Goal: Information Seeking & Learning: Learn about a topic

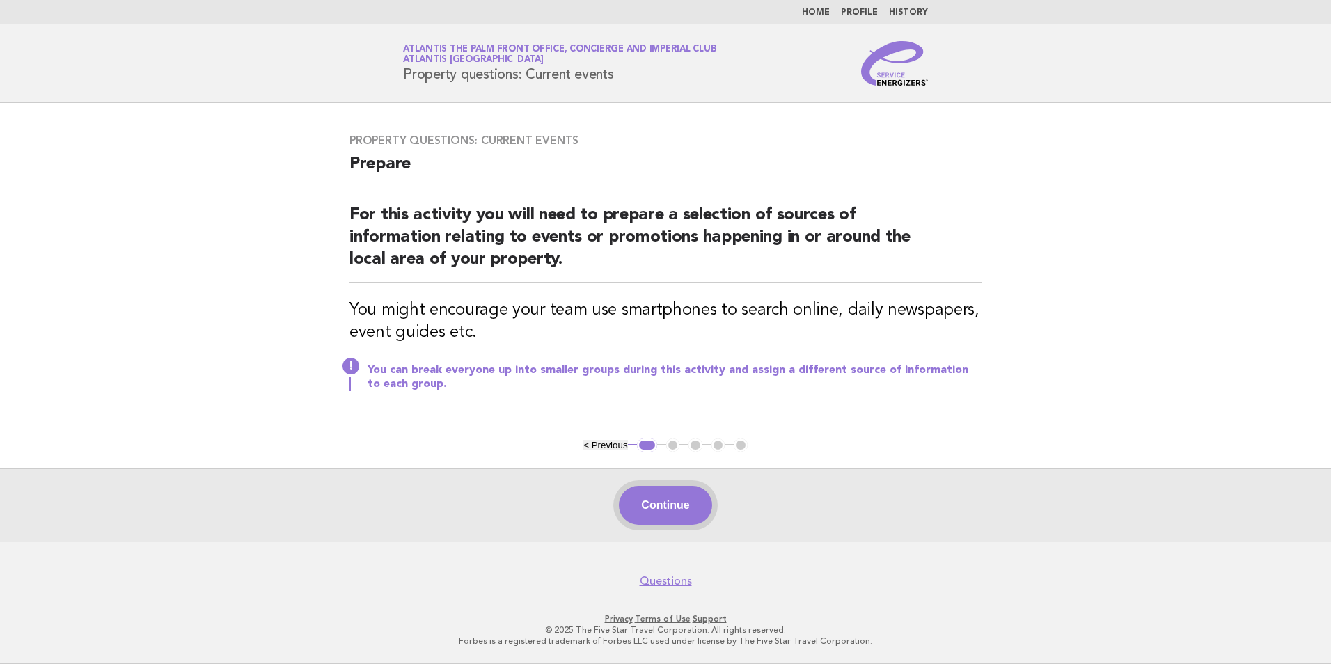
click at [672, 504] on button "Continue" at bounding box center [665, 505] width 93 height 39
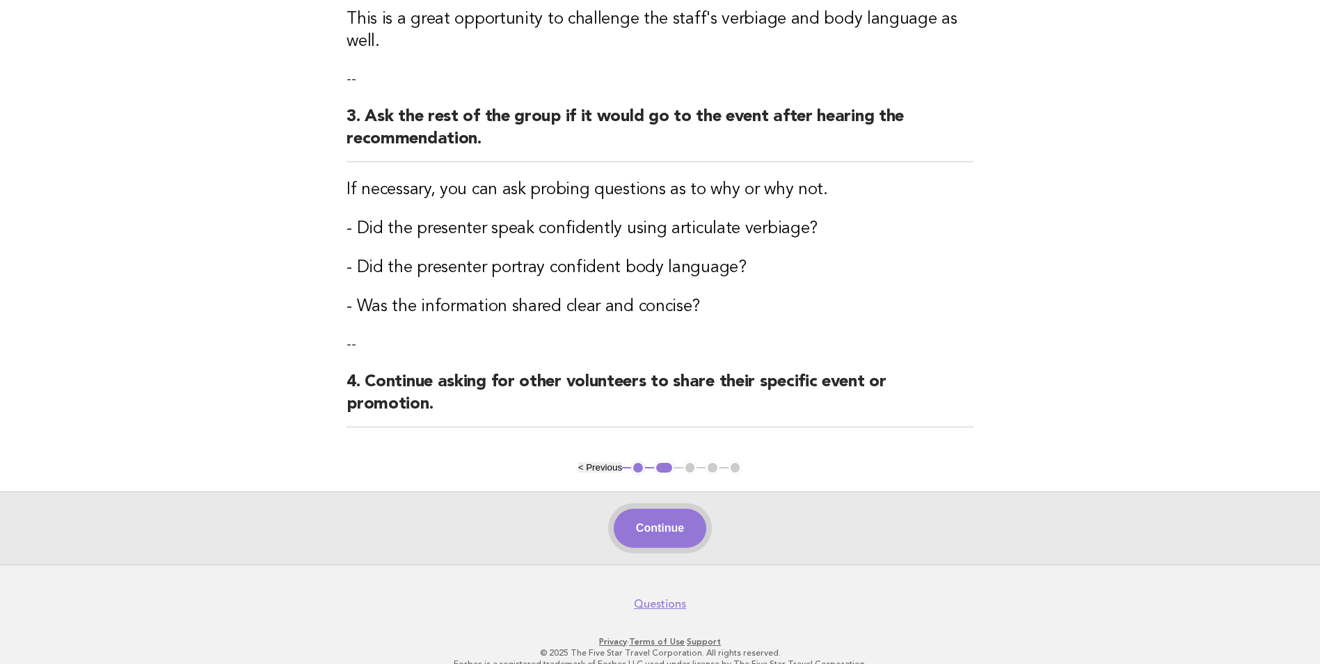
click at [675, 509] on button "Continue" at bounding box center [660, 528] width 93 height 39
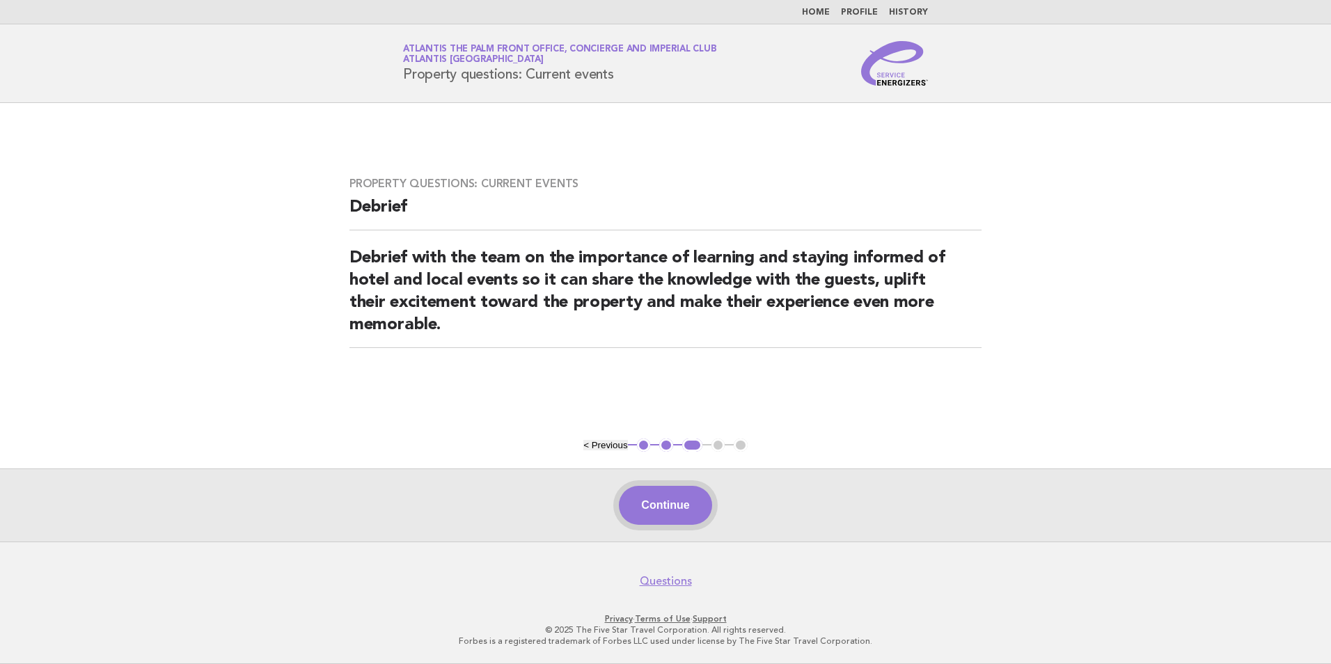
click at [695, 504] on button "Continue" at bounding box center [665, 505] width 93 height 39
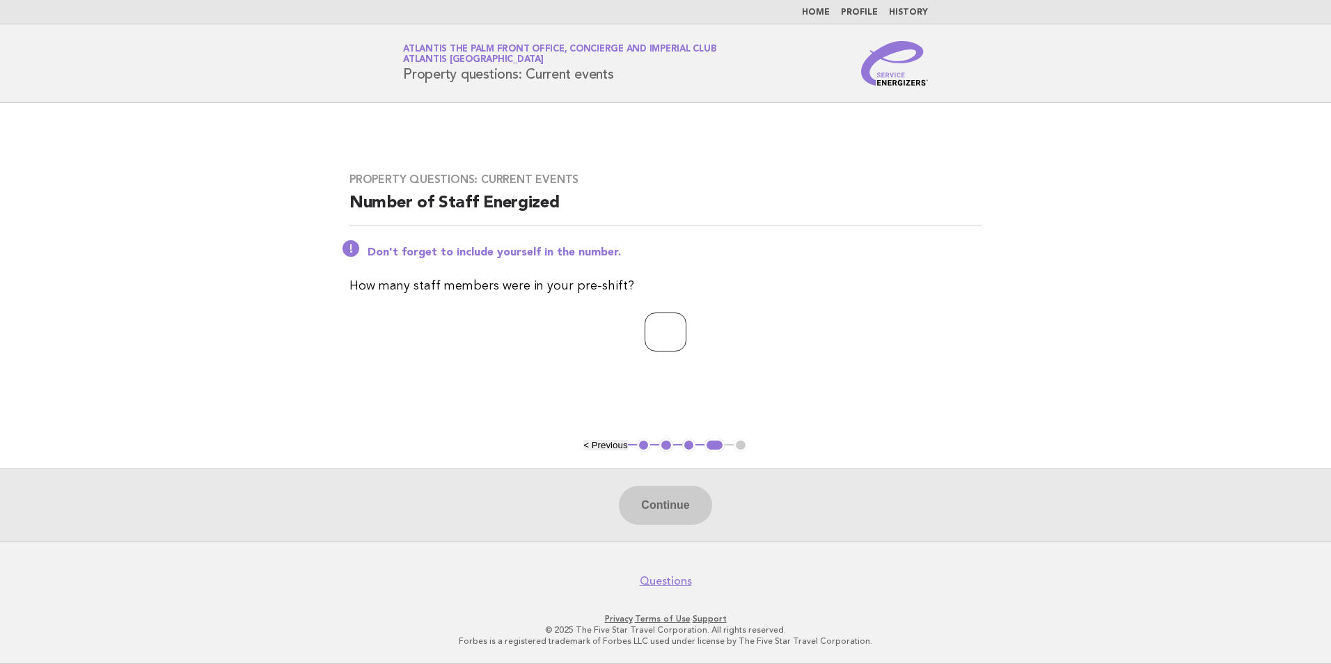
click at [672, 335] on input "number" at bounding box center [665, 331] width 42 height 39
type input "*"
click at [697, 493] on button "Continue" at bounding box center [665, 505] width 93 height 39
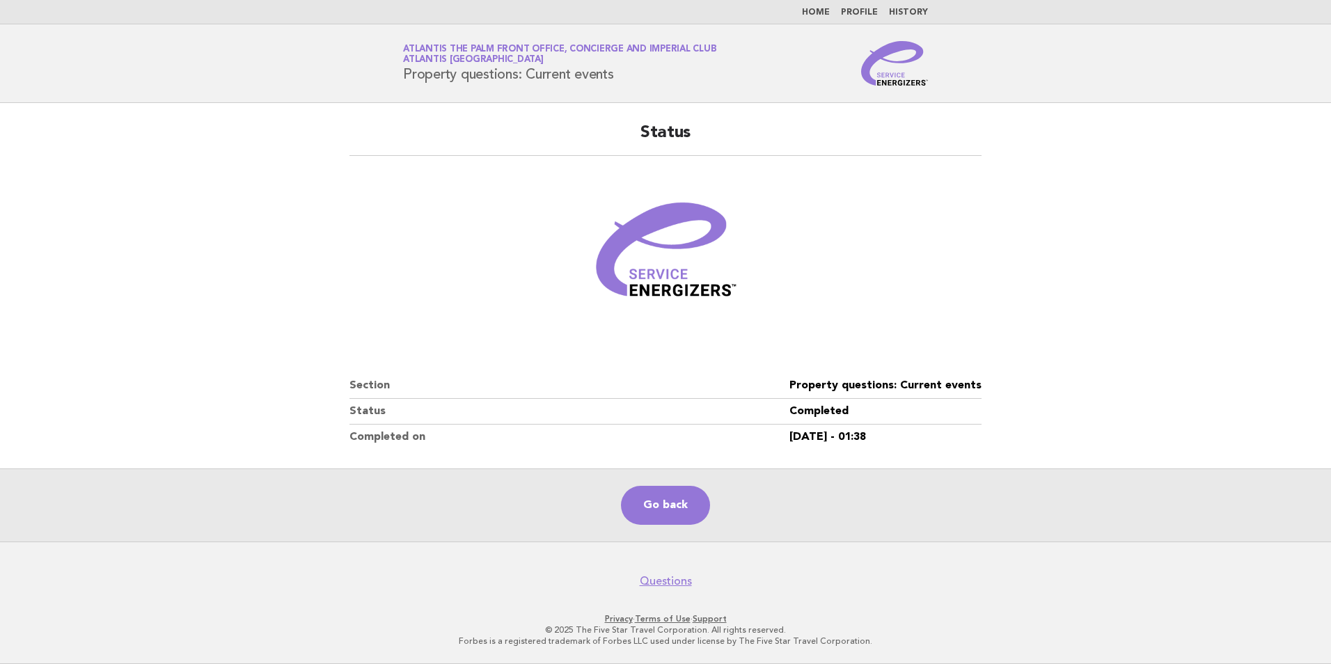
click at [818, 15] on link "Home" at bounding box center [816, 12] width 28 height 8
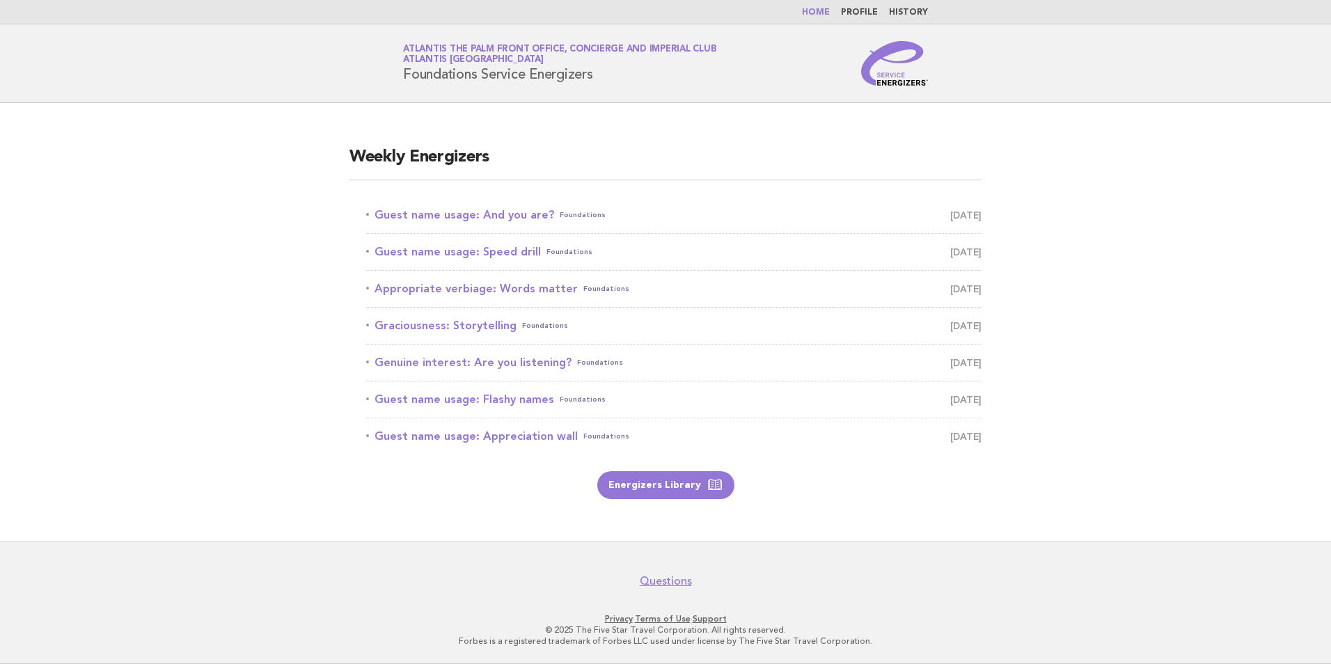
click at [485, 212] on link "Guest name usage: And you are? Foundations August 12" at bounding box center [673, 214] width 615 height 19
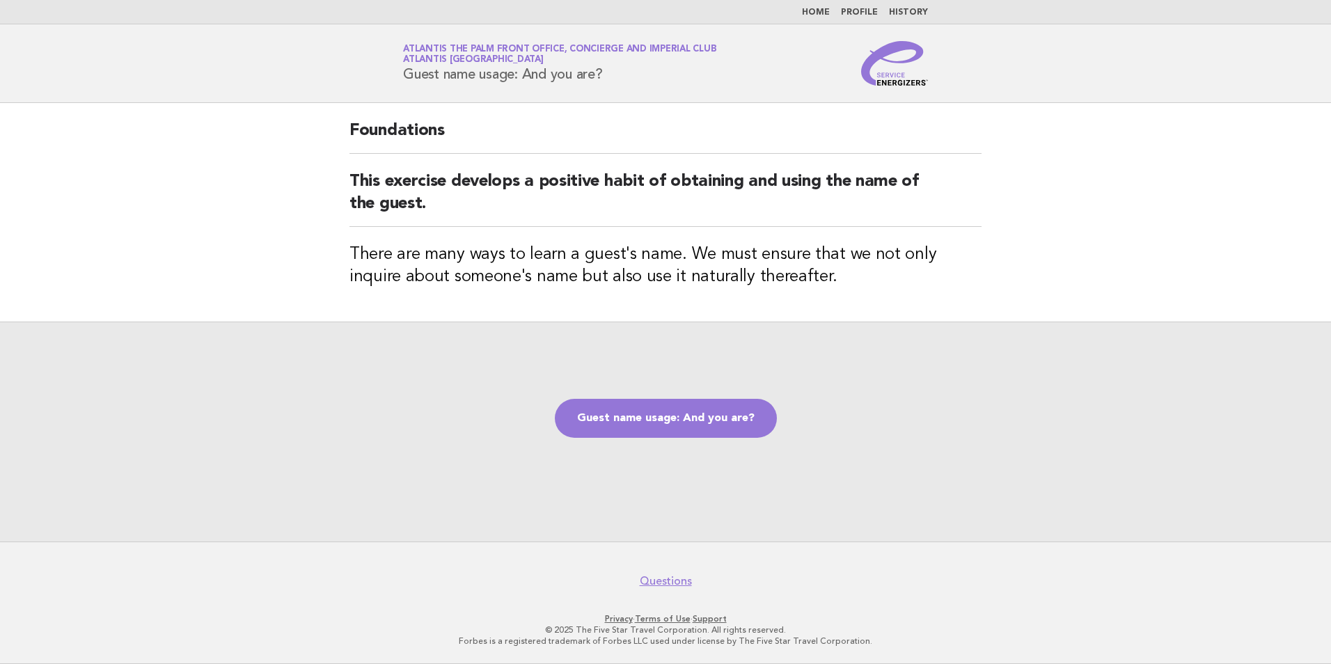
drag, startPoint x: 405, startPoint y: 71, endPoint x: 612, endPoint y: 78, distance: 206.8
click at [612, 78] on h1 "Service Energizers Atlantis The Palm Front Office, Concierge and Imperial Club …" at bounding box center [559, 63] width 313 height 36
copy h1 "Guest name usage: And you are?"
click at [586, 106] on div "Foundations This exercise develops a positive habit of obtaining and using the …" at bounding box center [665, 212] width 665 height 219
drag, startPoint x: 408, startPoint y: 74, endPoint x: 623, endPoint y: 74, distance: 215.0
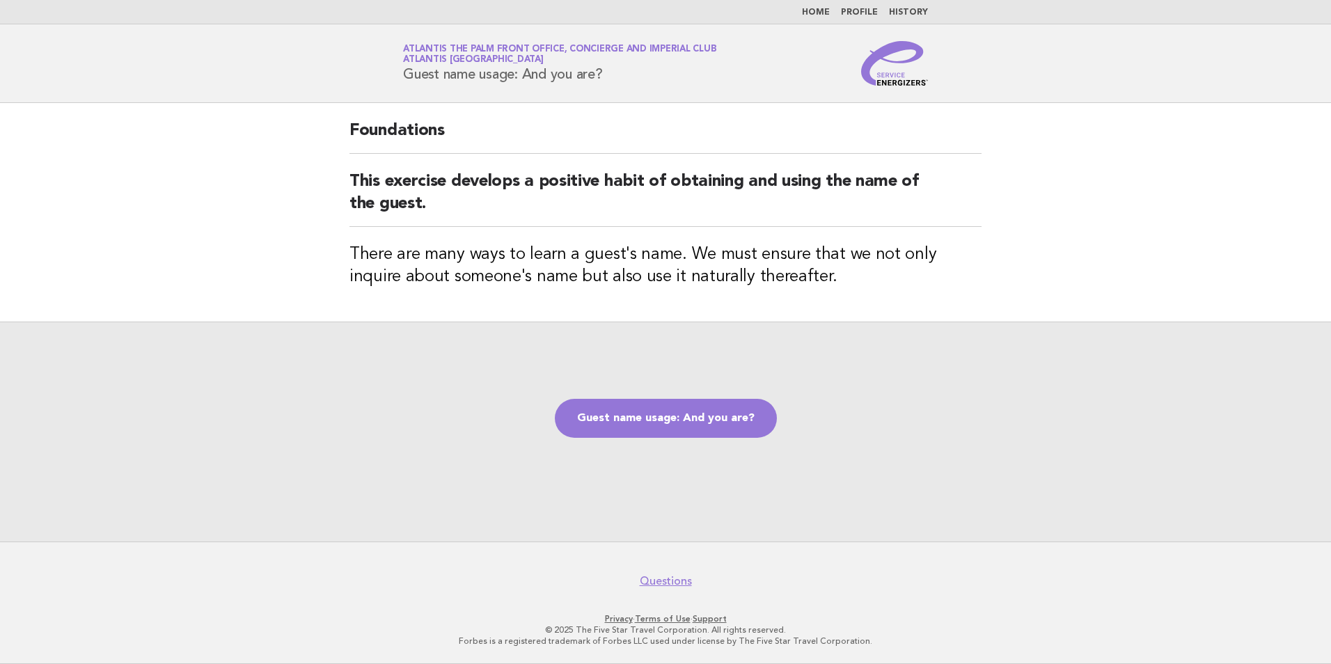
click at [623, 74] on h1 "Service Energizers Atlantis The Palm Front Office, Concierge and Imperial Club …" at bounding box center [559, 63] width 313 height 36
copy h1 "Guest name usage: And you are?"
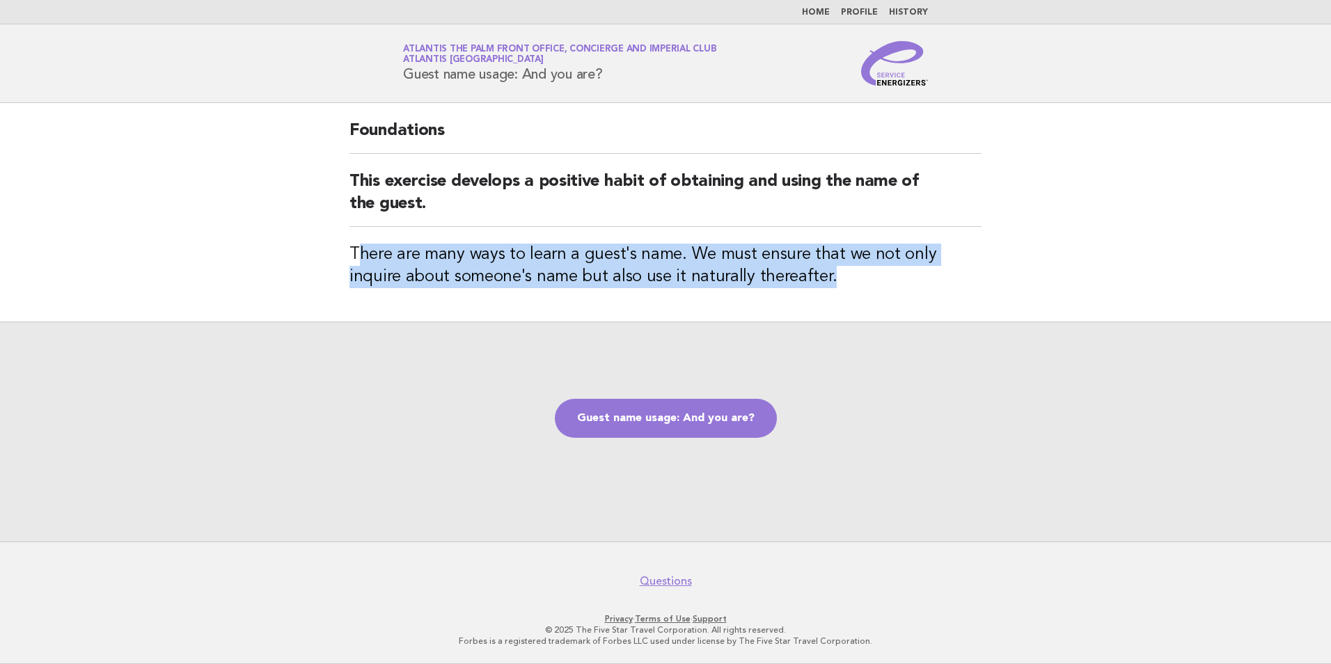
drag, startPoint x: 361, startPoint y: 249, endPoint x: 769, endPoint y: 297, distance: 410.6
click at [769, 297] on div "Foundations This exercise develops a positive habit of obtaining and using the …" at bounding box center [665, 212] width 665 height 219
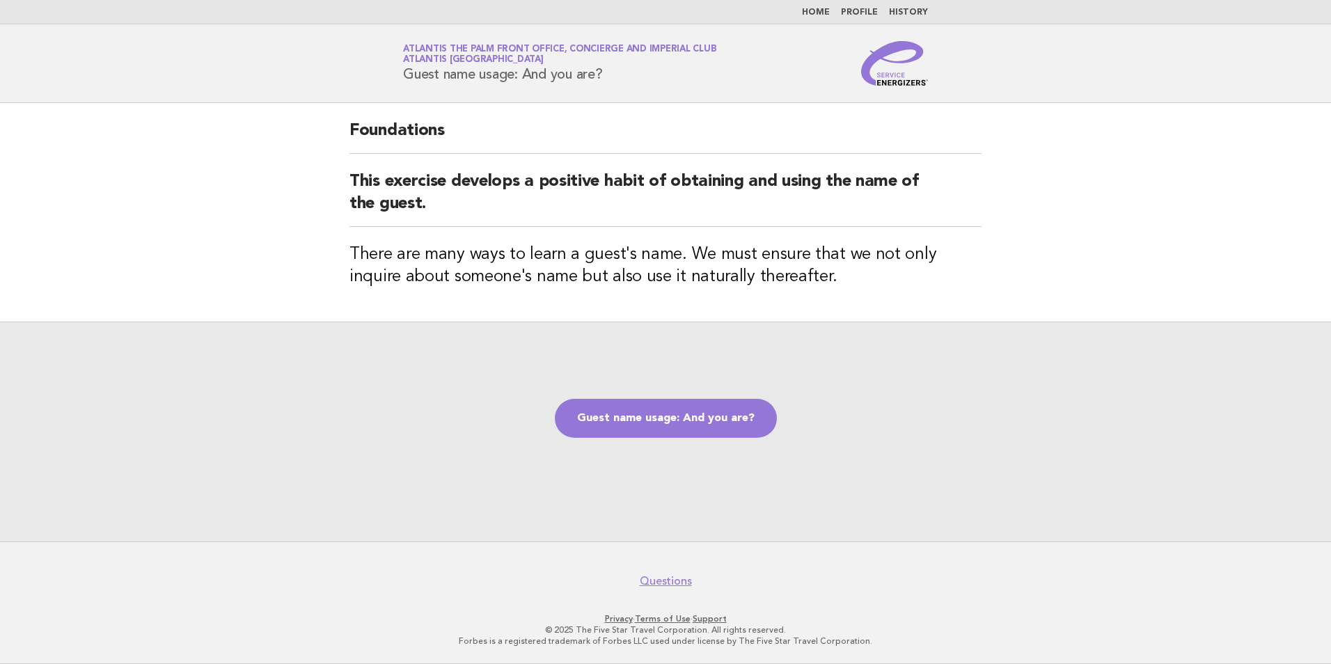
drag, startPoint x: 769, startPoint y: 297, endPoint x: 767, endPoint y: 317, distance: 19.6
click at [770, 326] on div "Guest name usage: And you are?" at bounding box center [665, 432] width 1331 height 220
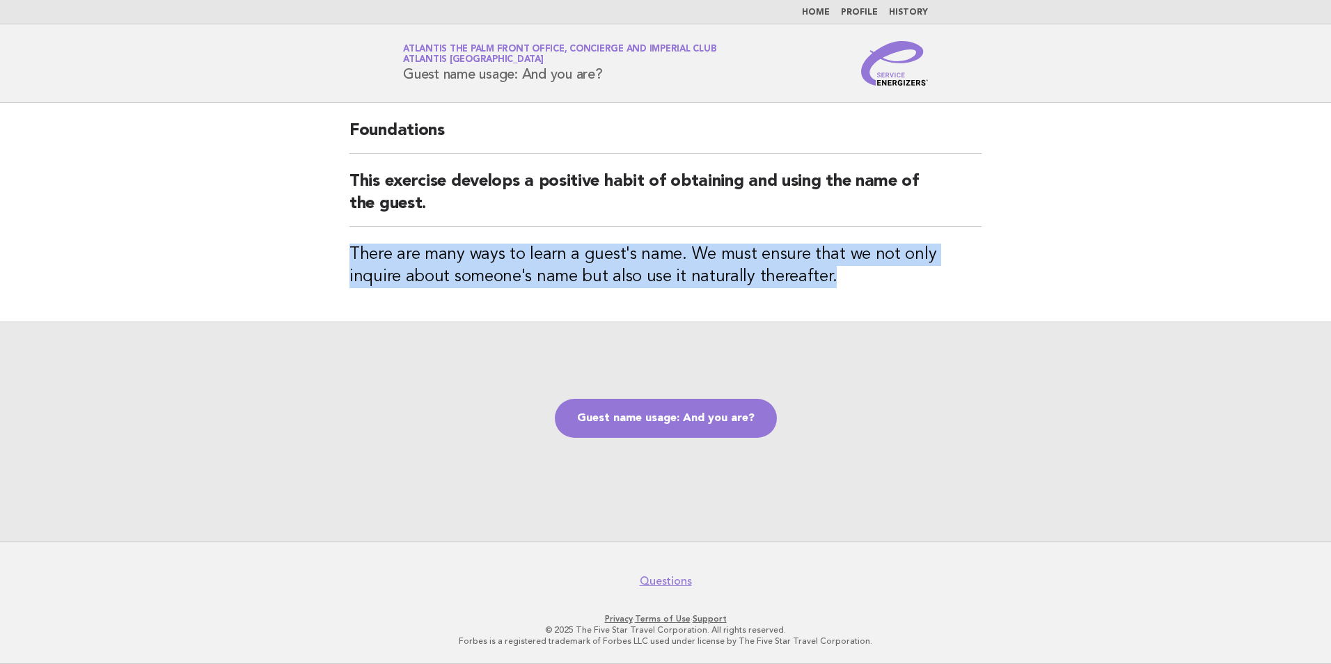
drag, startPoint x: 771, startPoint y: 280, endPoint x: 331, endPoint y: 242, distance: 442.1
click at [331, 242] on main "Foundations This exercise develops a positive habit of obtaining and using the …" at bounding box center [665, 322] width 1331 height 438
copy h3 "There are many ways to learn a guest's name. We must ensure that we not only in…"
